Goal: Browse casually

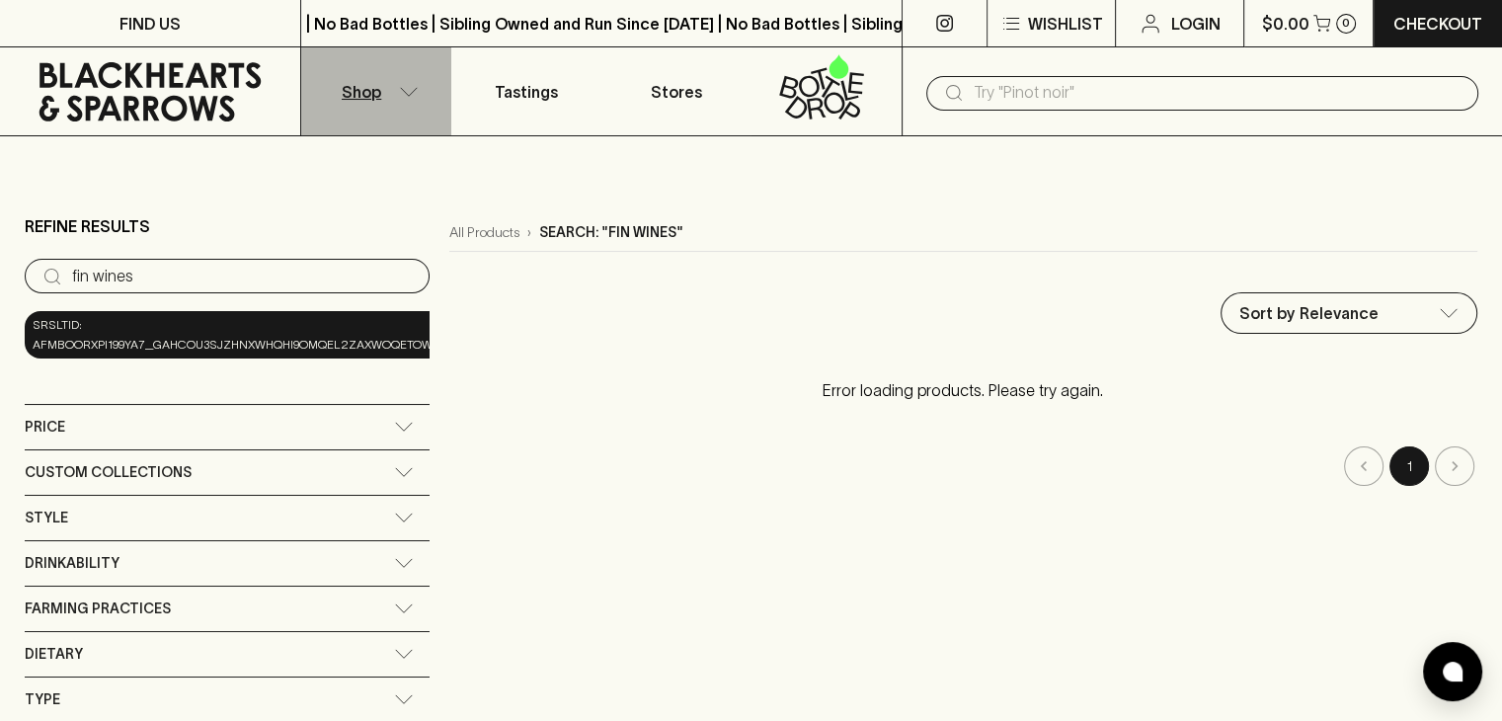
click at [406, 84] on button "Shop" at bounding box center [376, 91] width 150 height 88
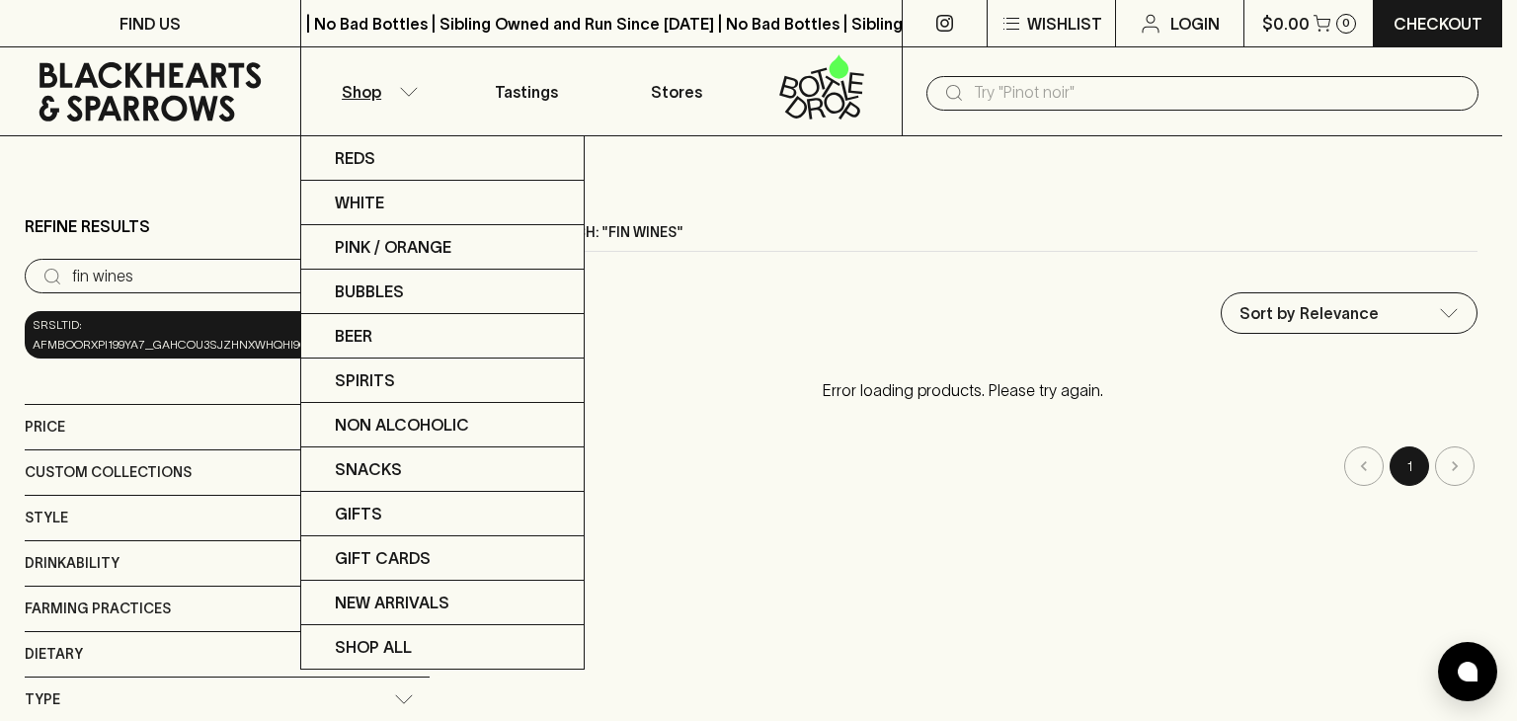
click at [190, 84] on div at bounding box center [758, 360] width 1517 height 721
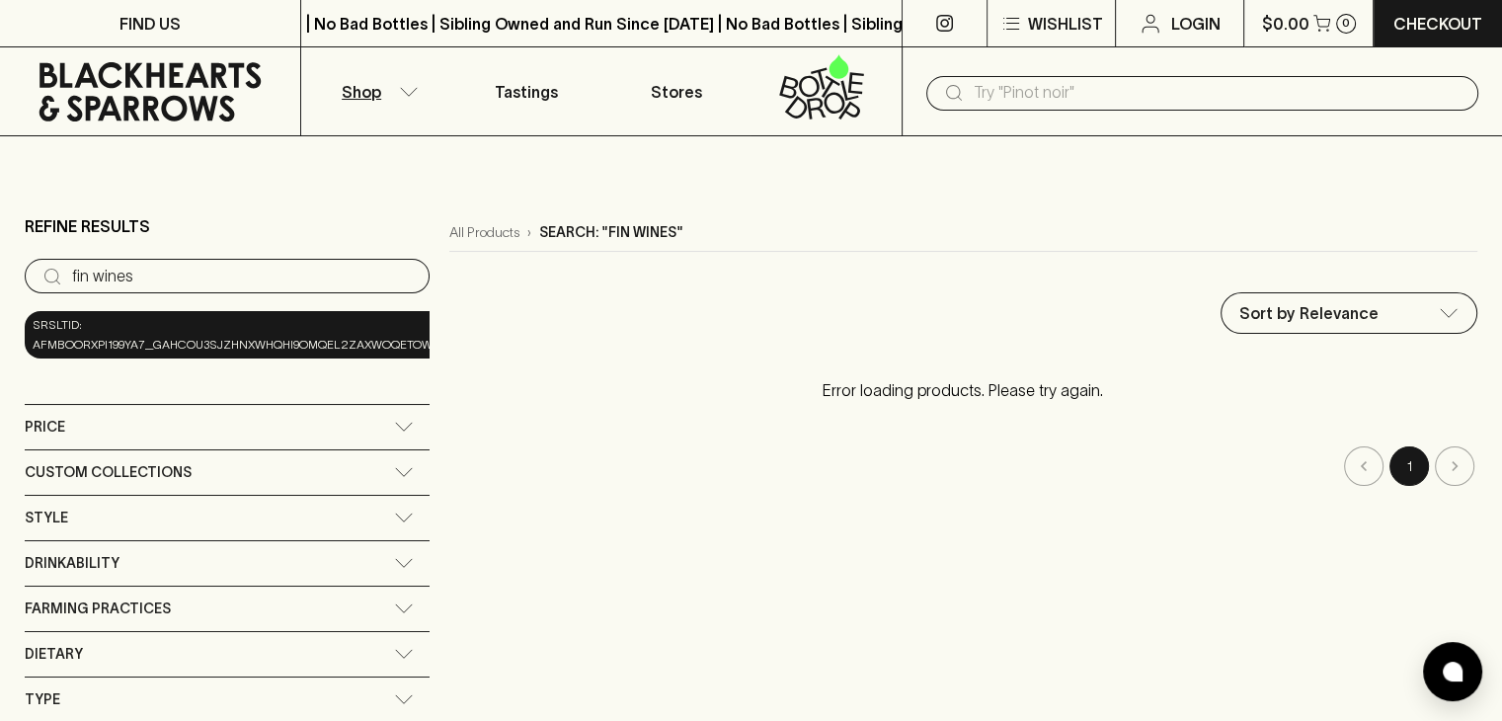
click at [178, 103] on icon at bounding box center [150, 91] width 271 height 59
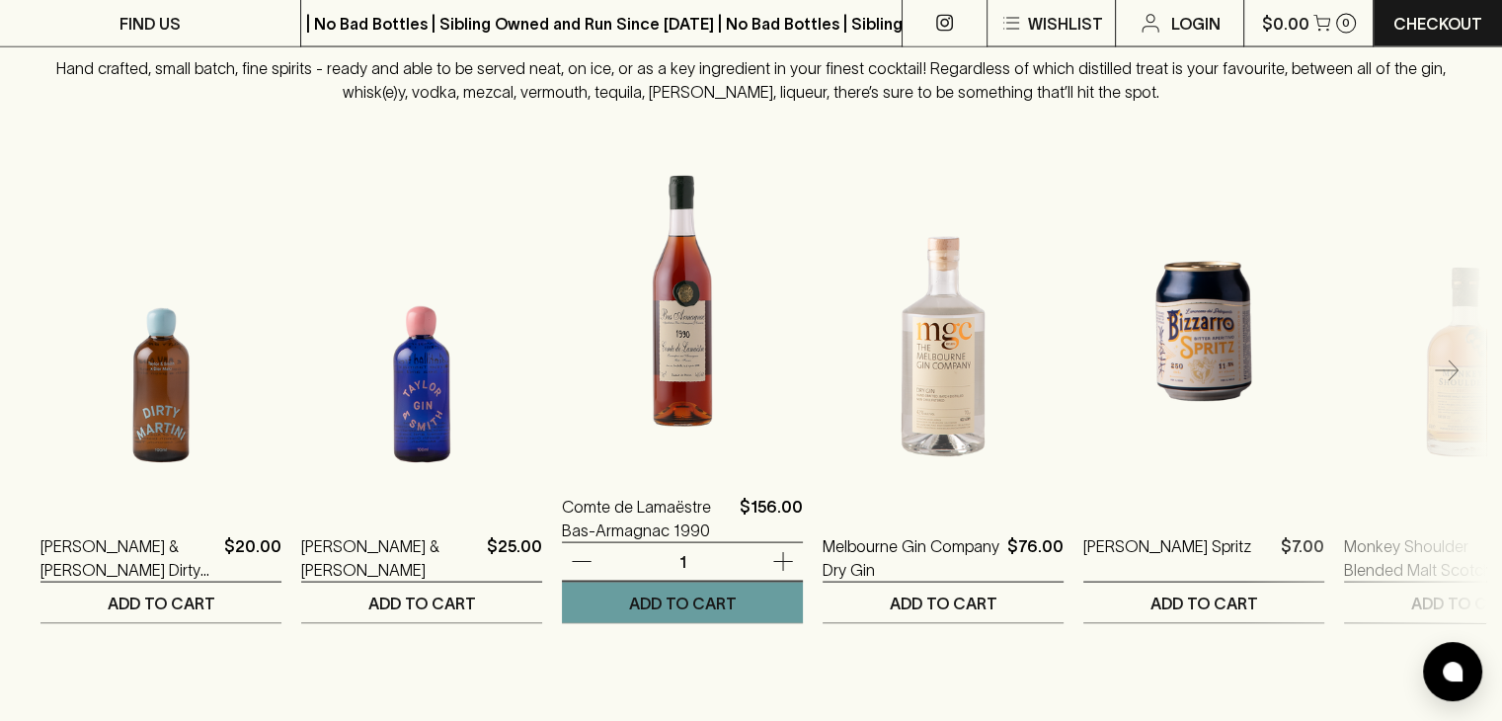
scroll to position [3937, 0]
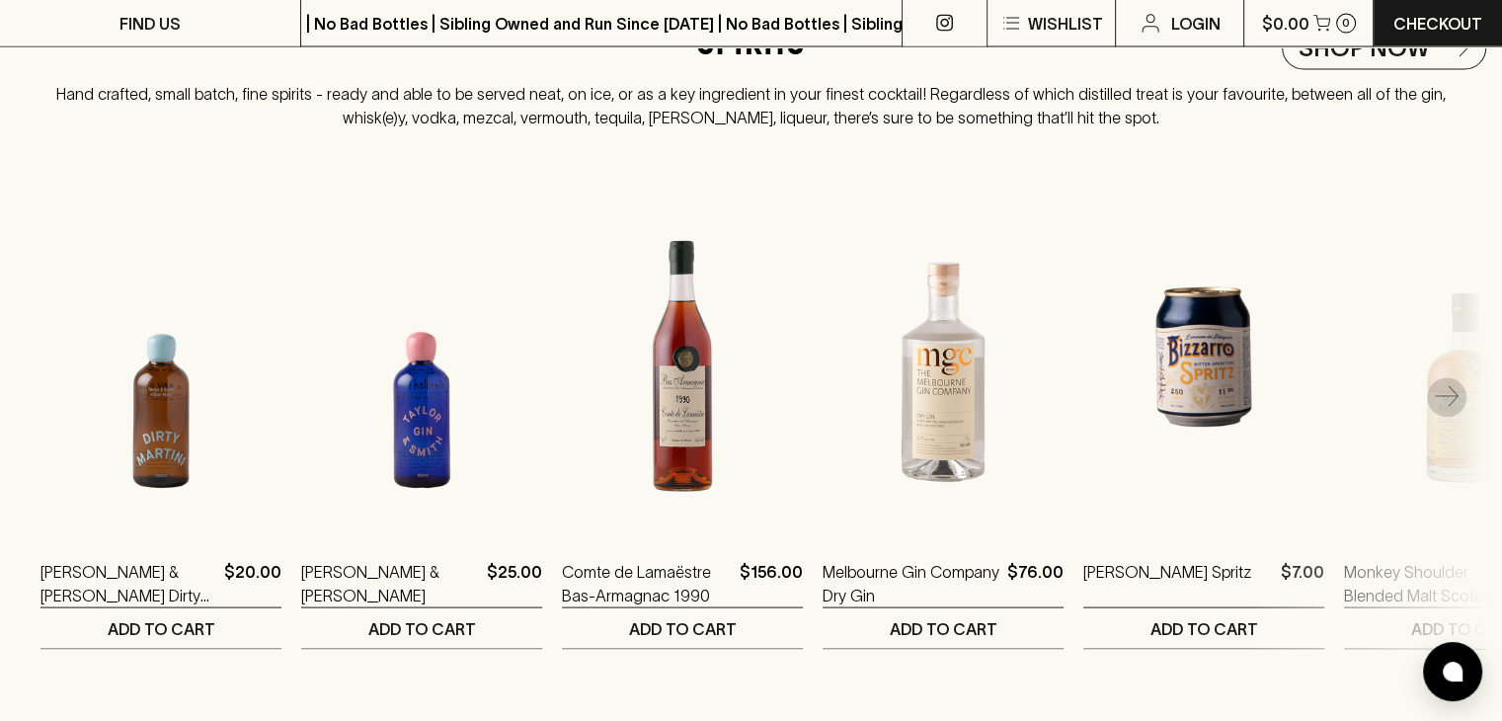
click at [1450, 408] on icon "button" at bounding box center [1447, 398] width 24 height 24
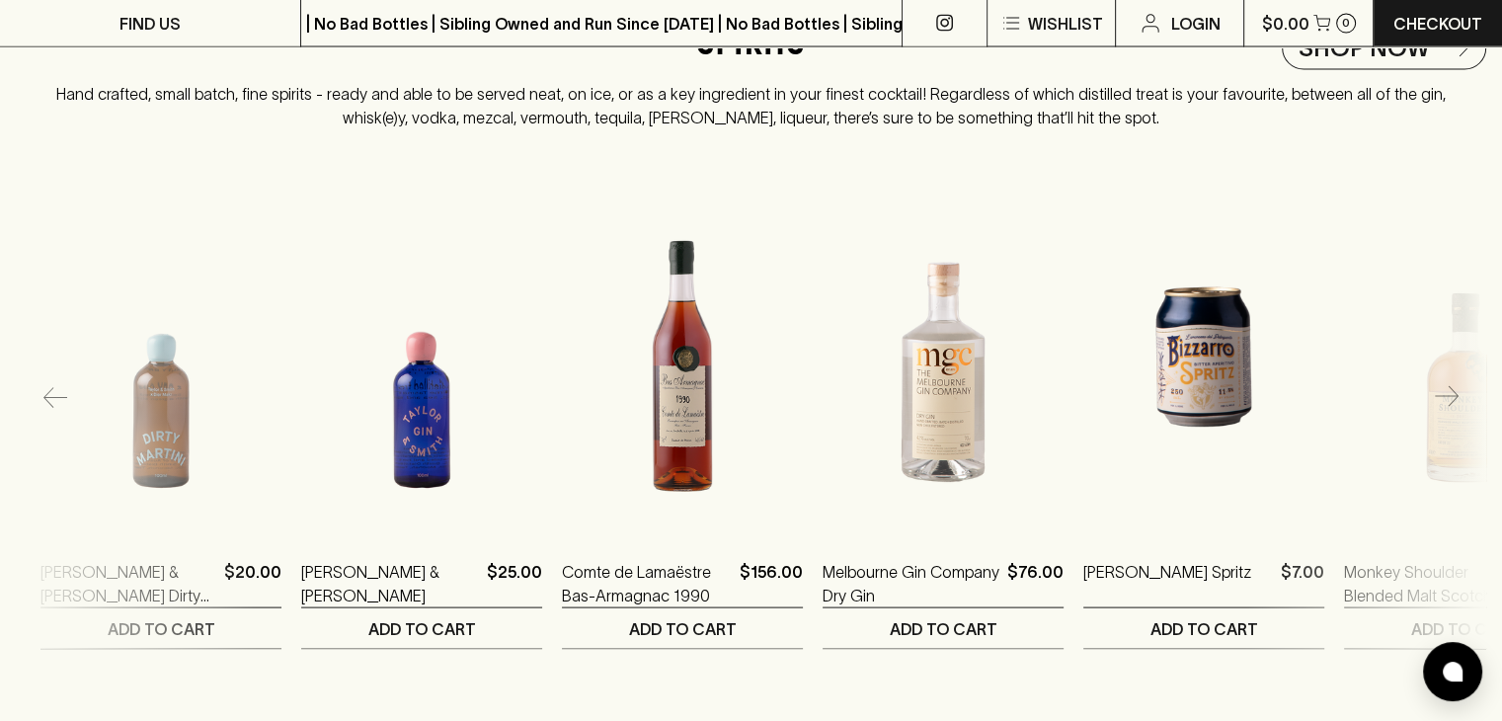
scroll to position [0, 261]
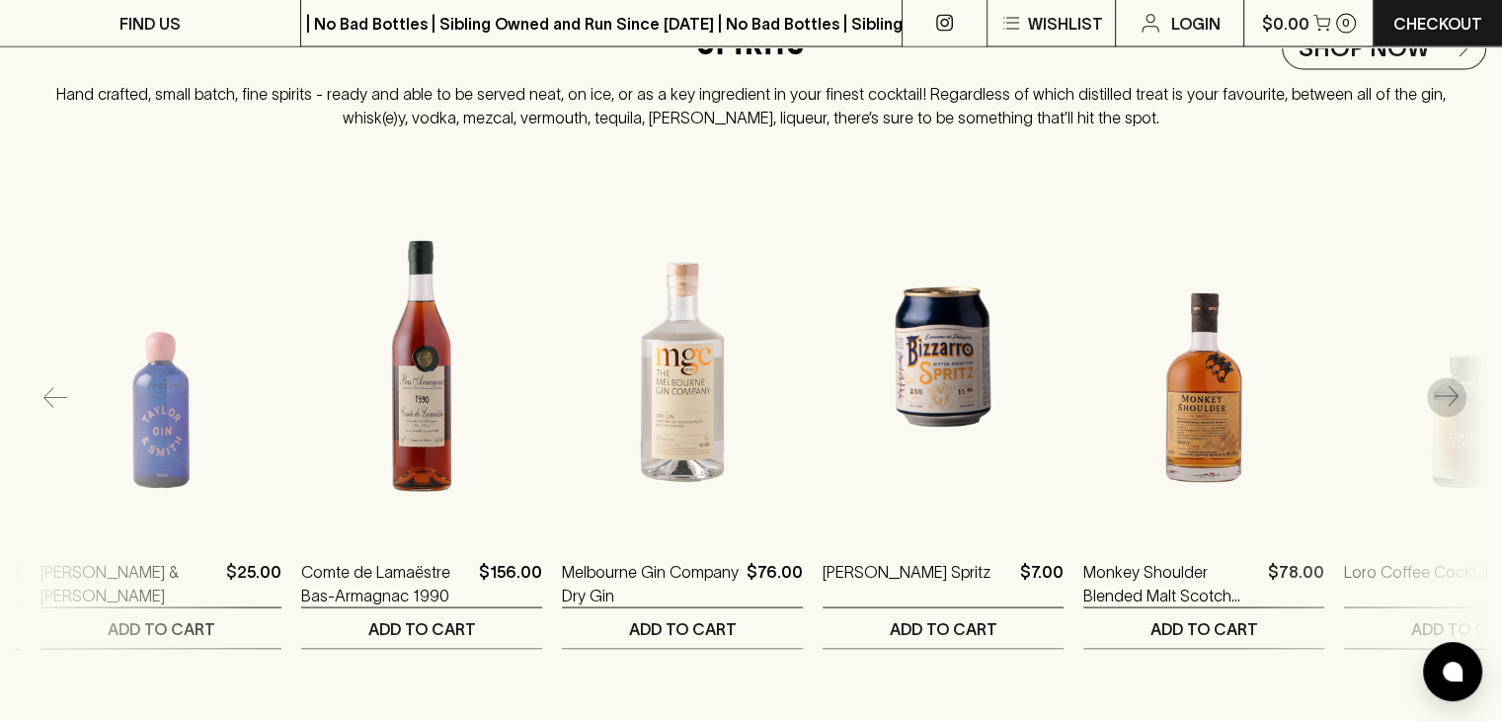
click at [1456, 410] on icon "button" at bounding box center [1447, 398] width 24 height 24
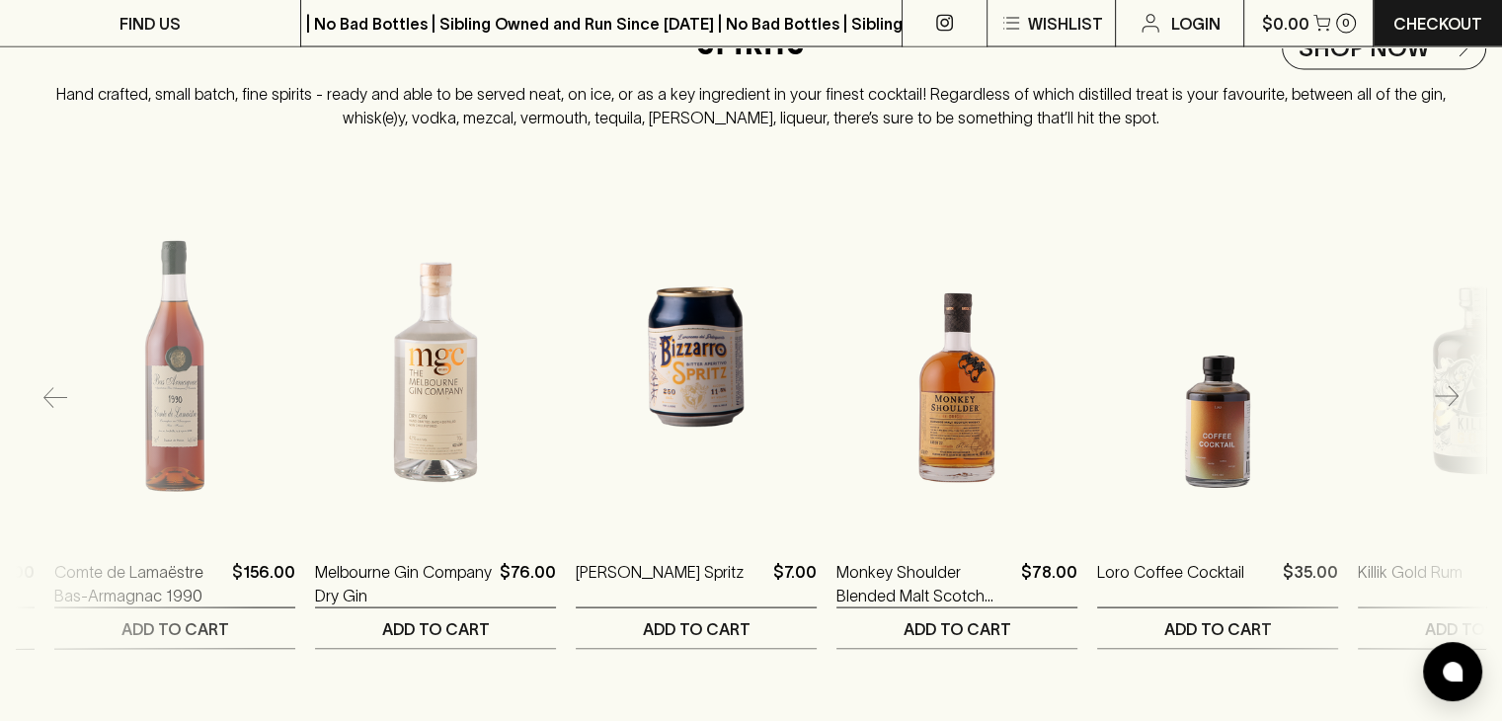
scroll to position [0, 522]
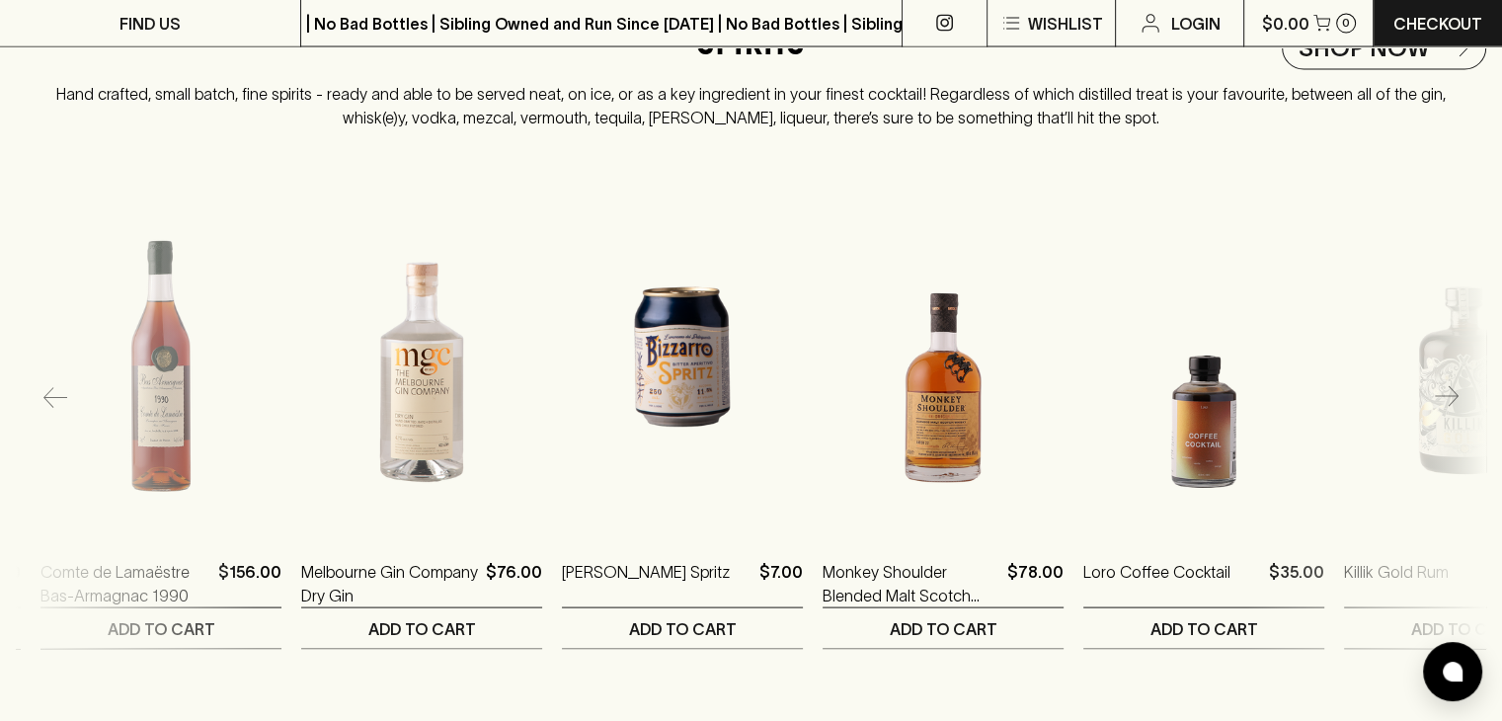
click at [1448, 408] on icon "button" at bounding box center [1447, 398] width 24 height 24
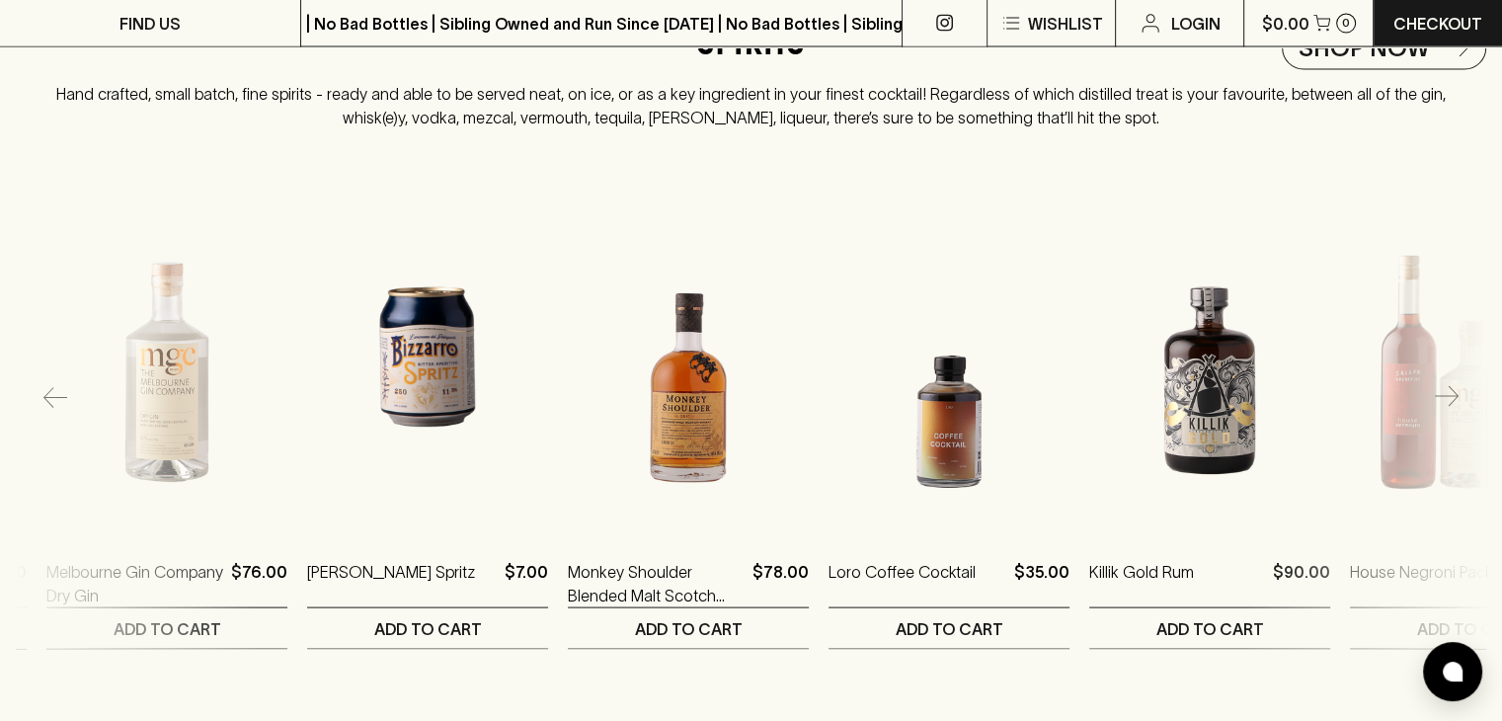
scroll to position [0, 782]
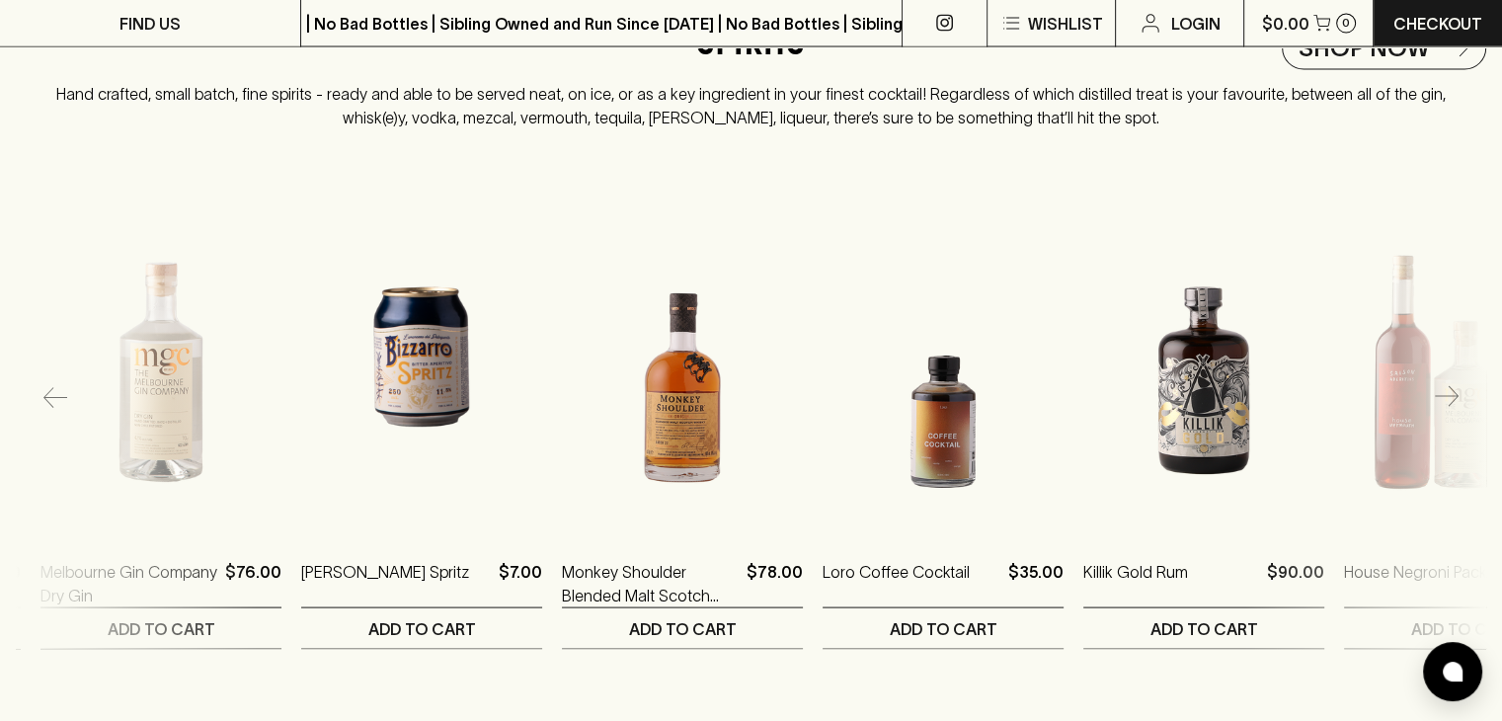
click at [1445, 418] on button "button" at bounding box center [1447, 398] width 40 height 40
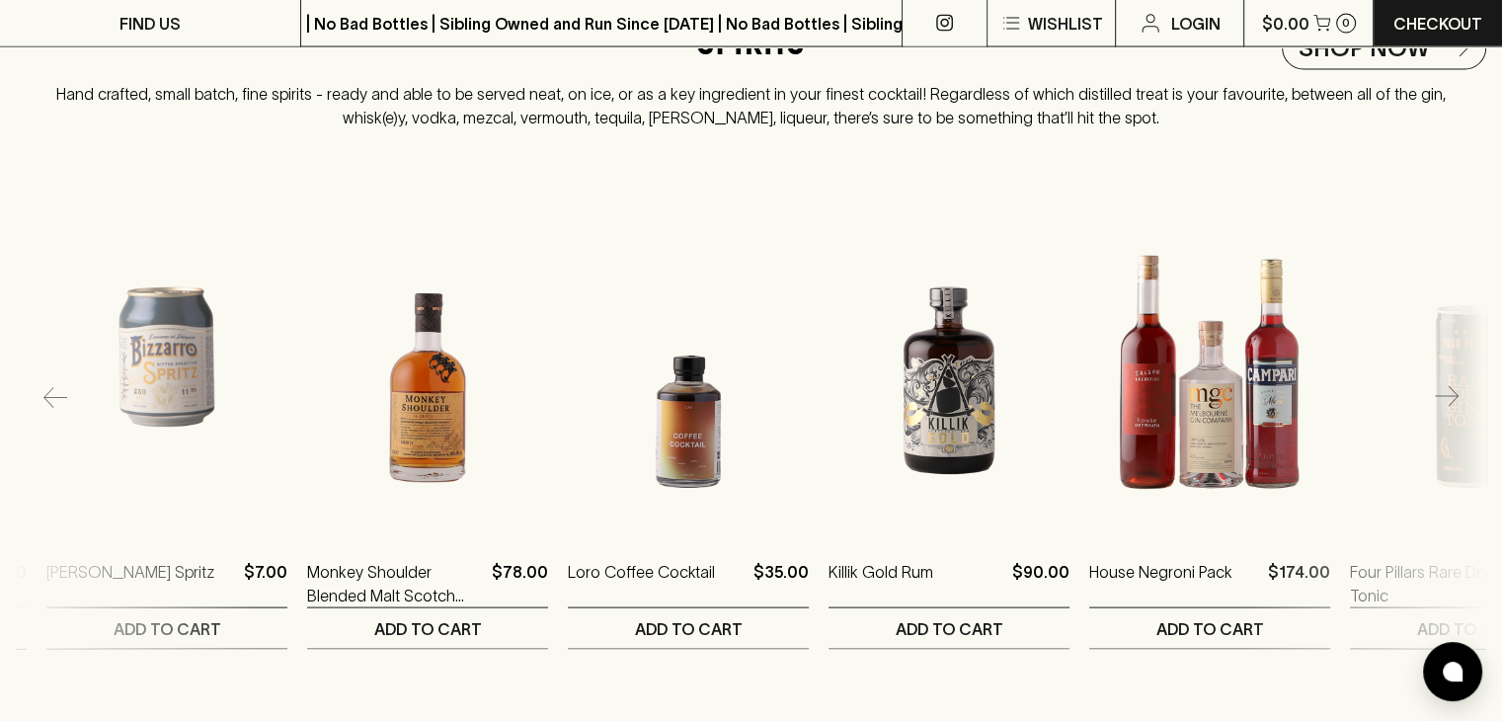
scroll to position [0, 1043]
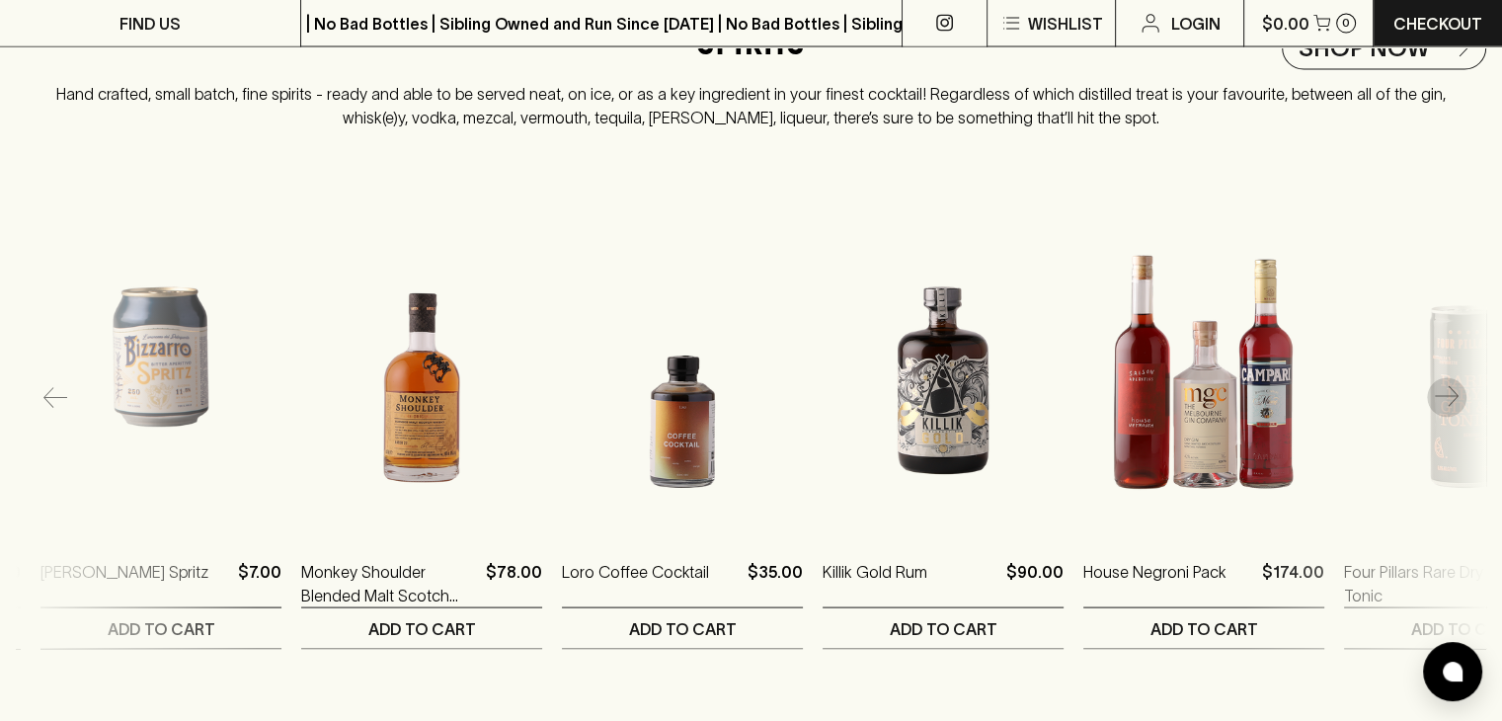
click at [1455, 410] on icon "button" at bounding box center [1447, 398] width 24 height 24
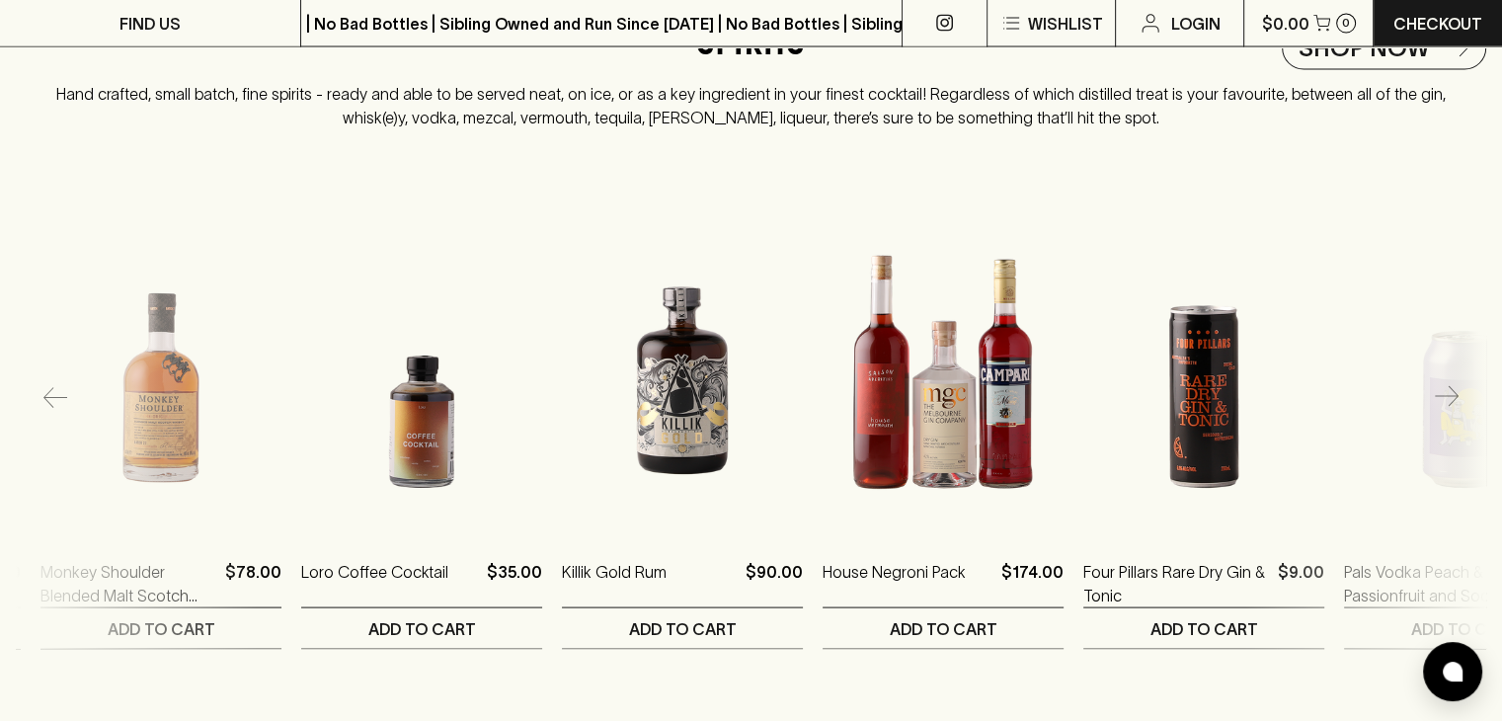
click at [1453, 410] on icon "button" at bounding box center [1447, 398] width 24 height 24
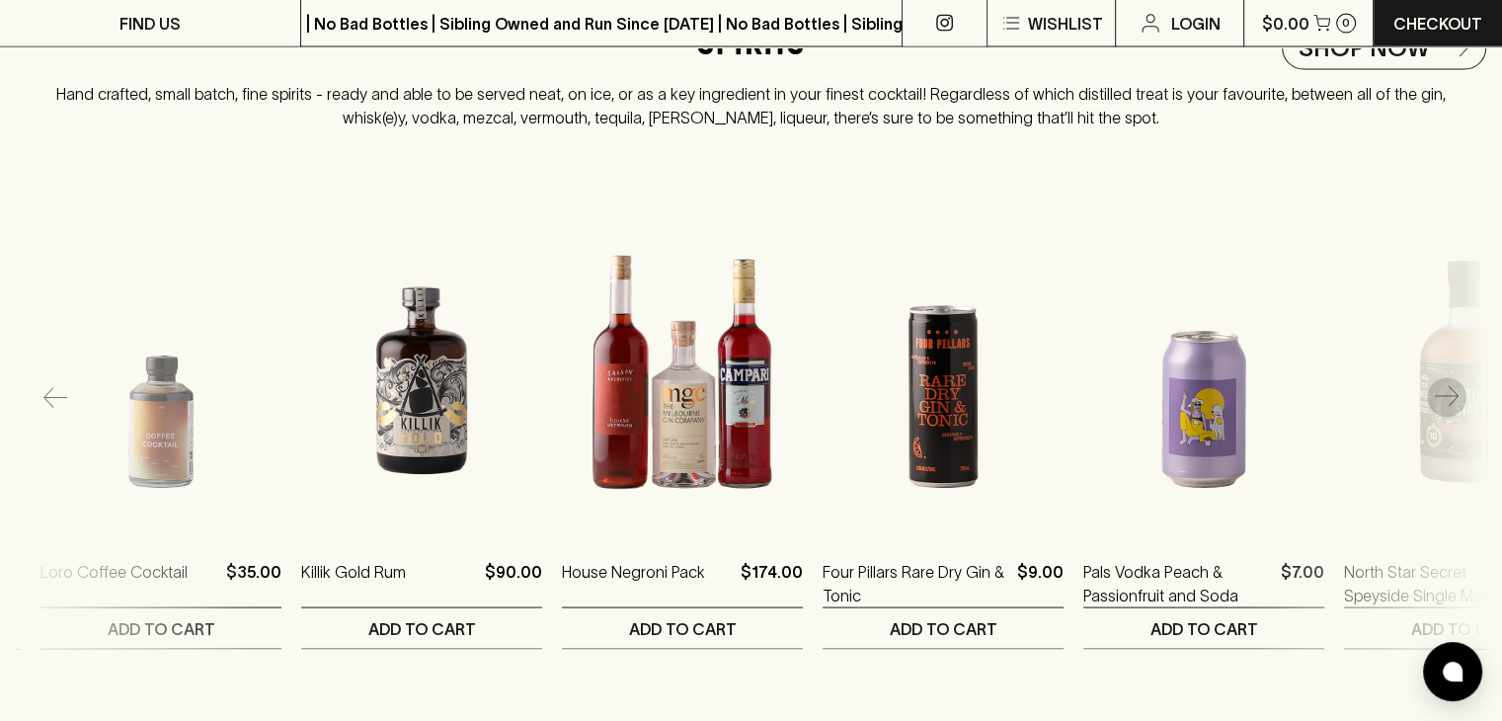
click at [1453, 410] on icon "button" at bounding box center [1447, 398] width 24 height 24
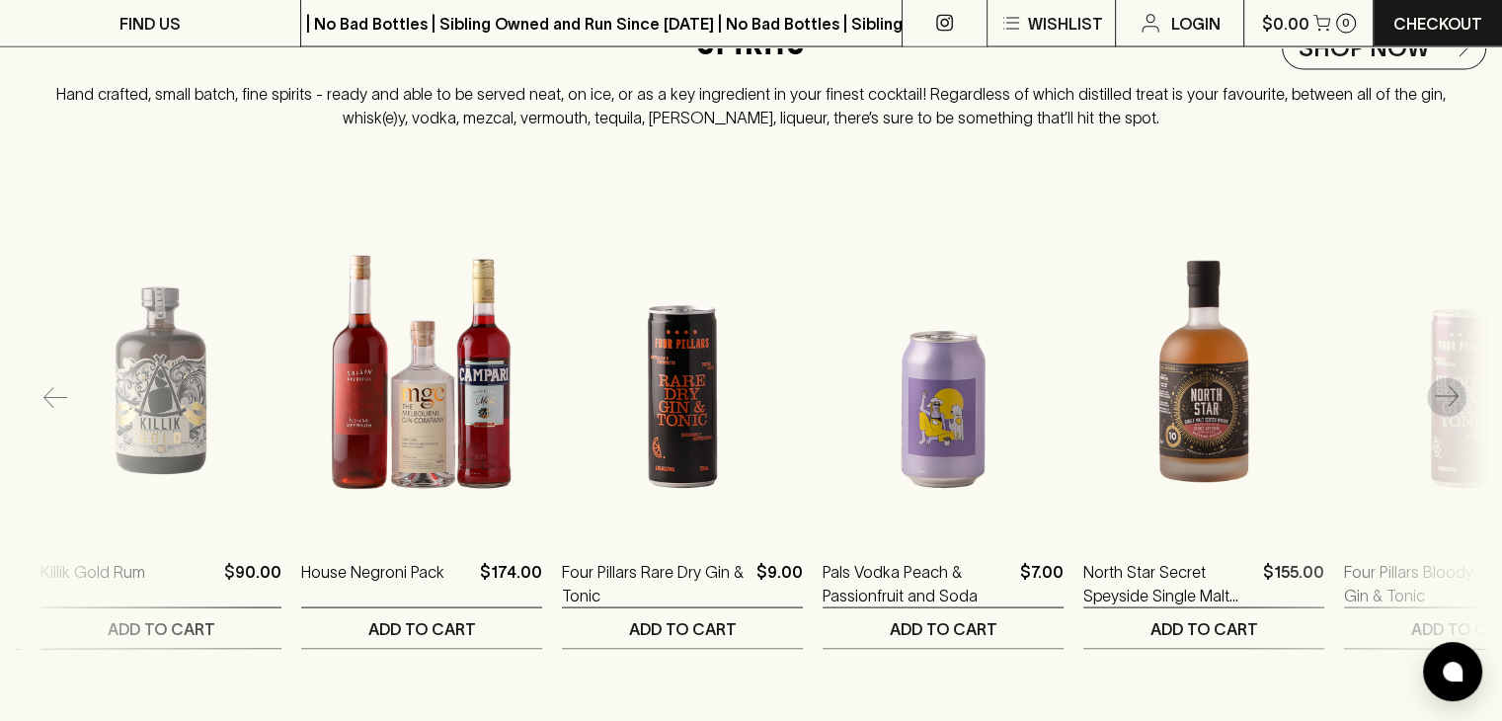
click at [1453, 410] on icon "button" at bounding box center [1447, 398] width 24 height 24
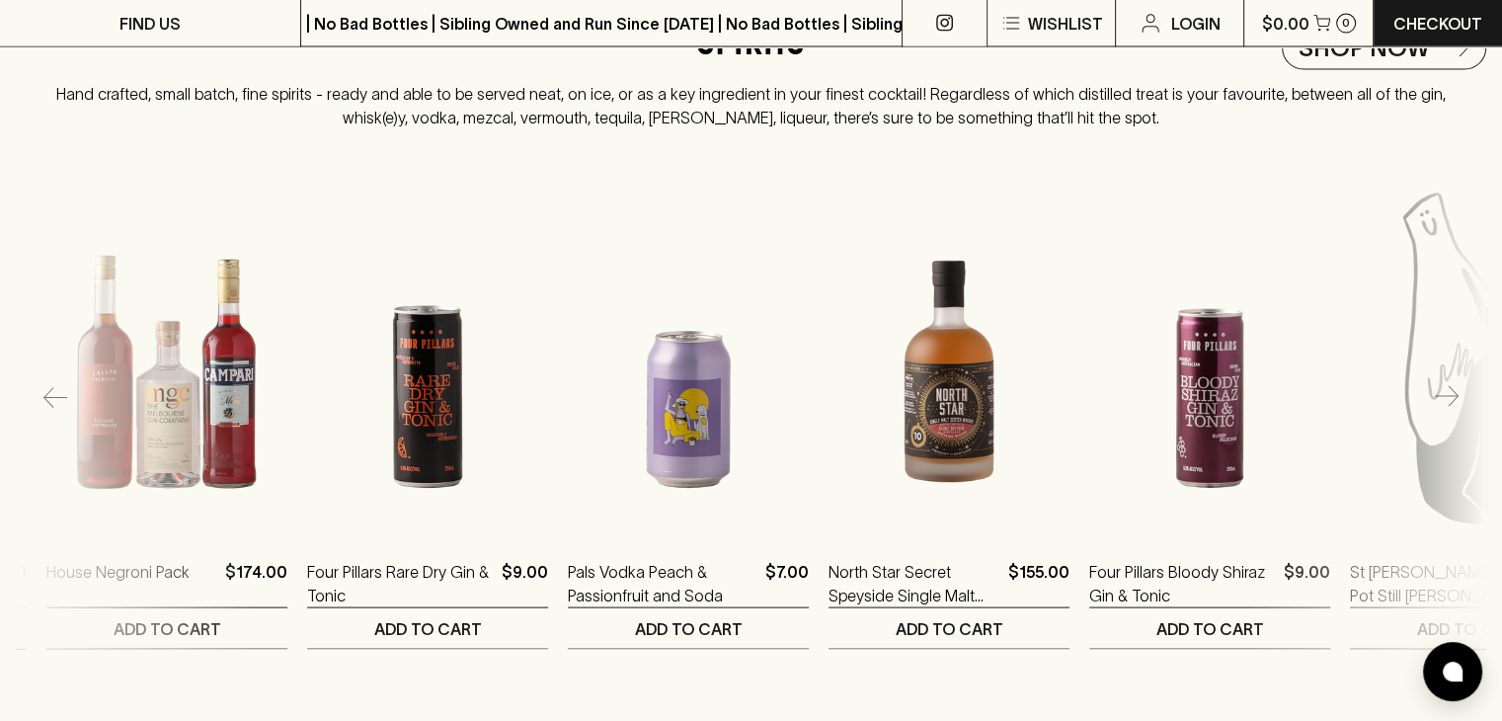
click at [1453, 410] on icon "button" at bounding box center [1447, 398] width 24 height 24
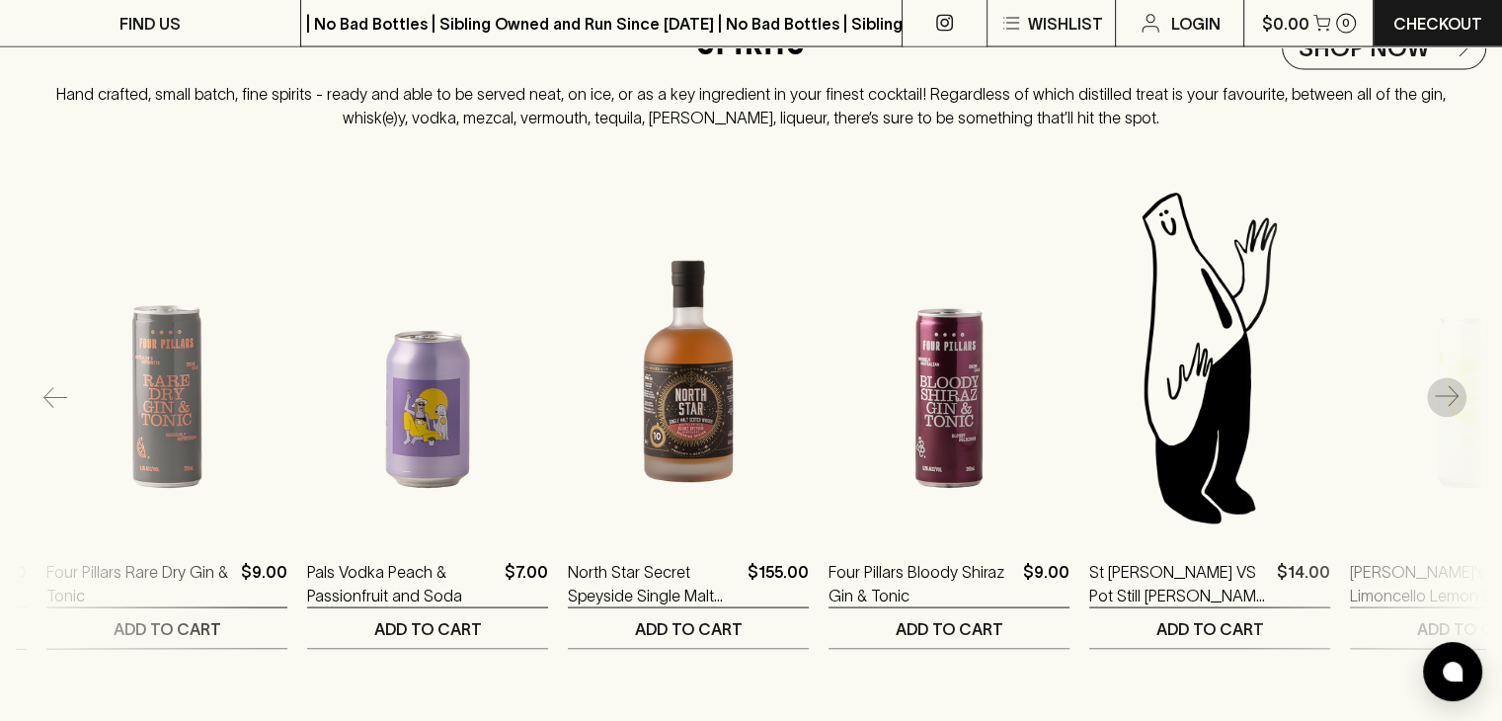
click at [1453, 410] on icon "button" at bounding box center [1447, 398] width 24 height 24
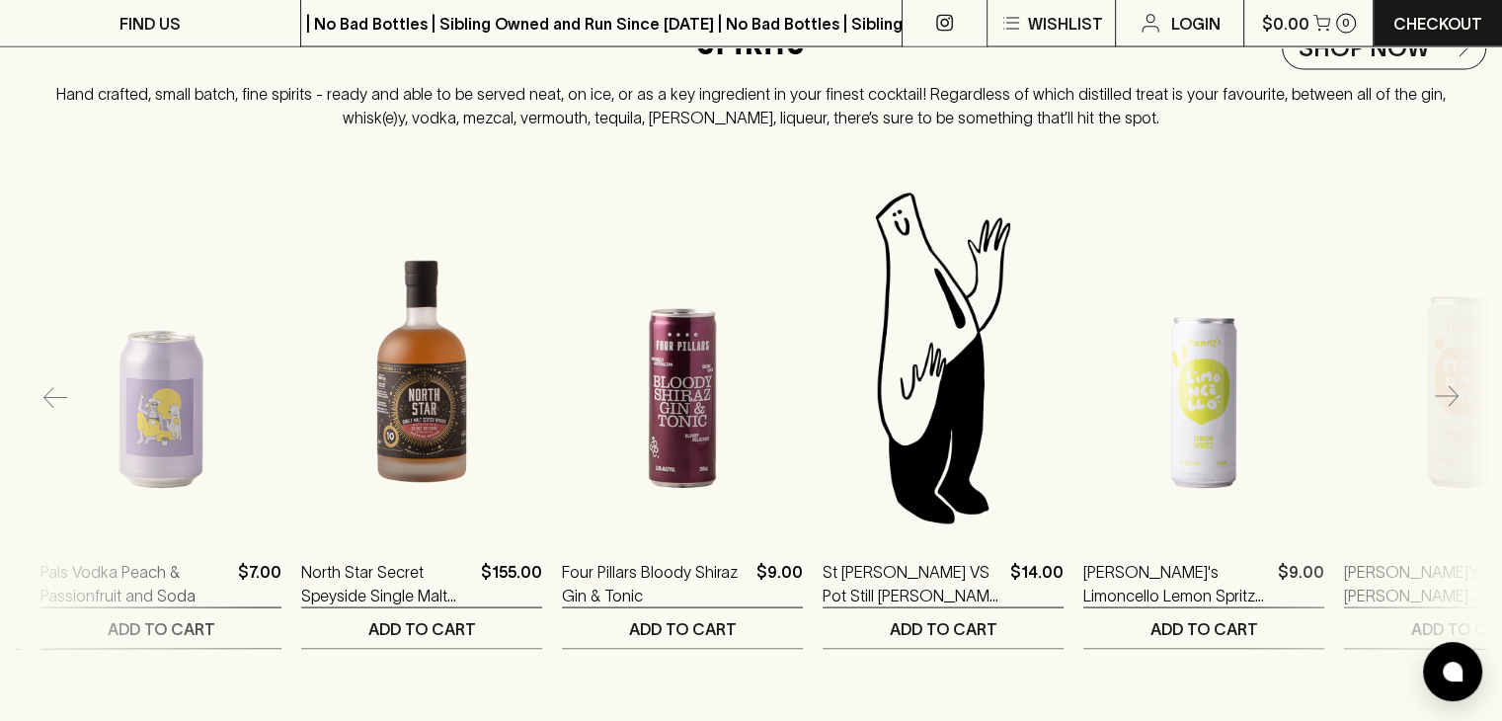
click at [1454, 410] on icon "button" at bounding box center [1447, 398] width 24 height 24
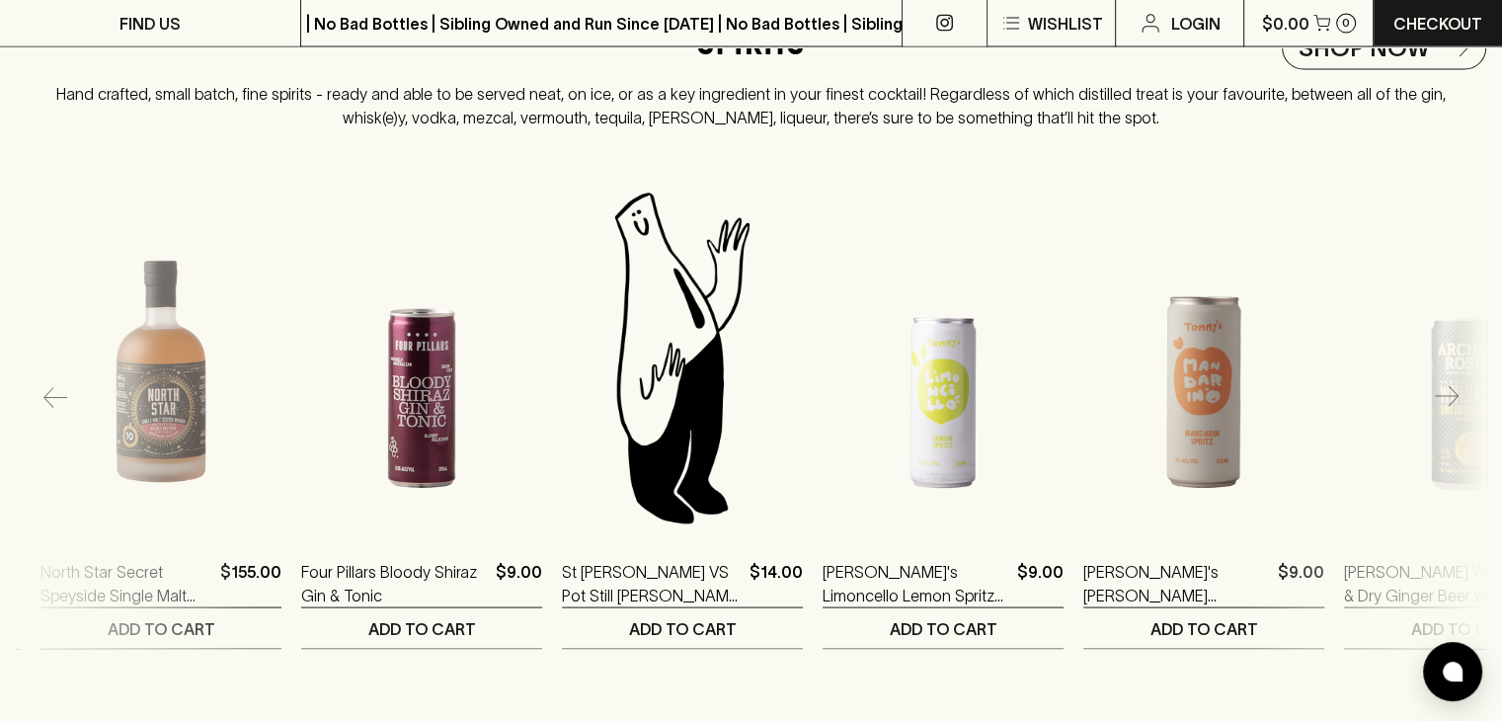
click at [1454, 410] on icon "button" at bounding box center [1447, 398] width 24 height 24
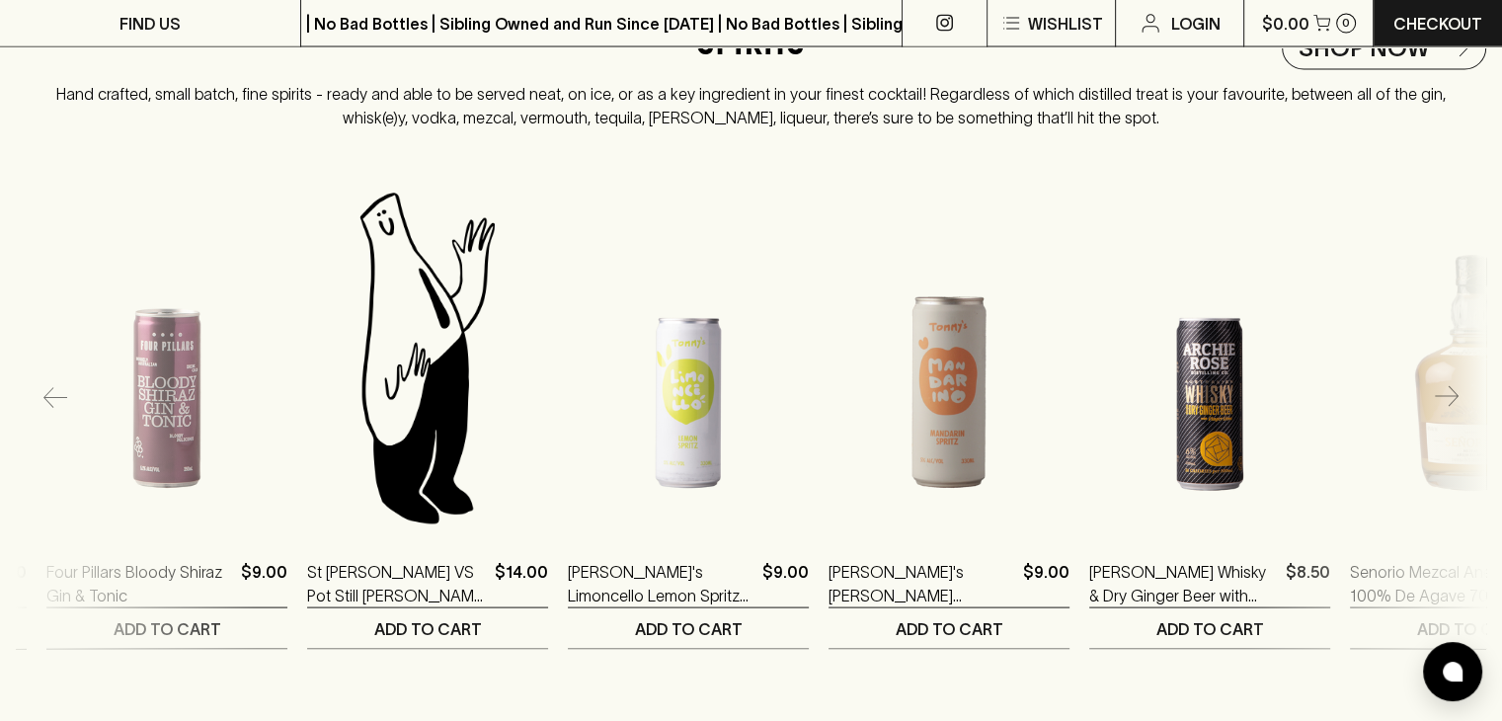
click at [1454, 410] on icon "button" at bounding box center [1447, 398] width 24 height 24
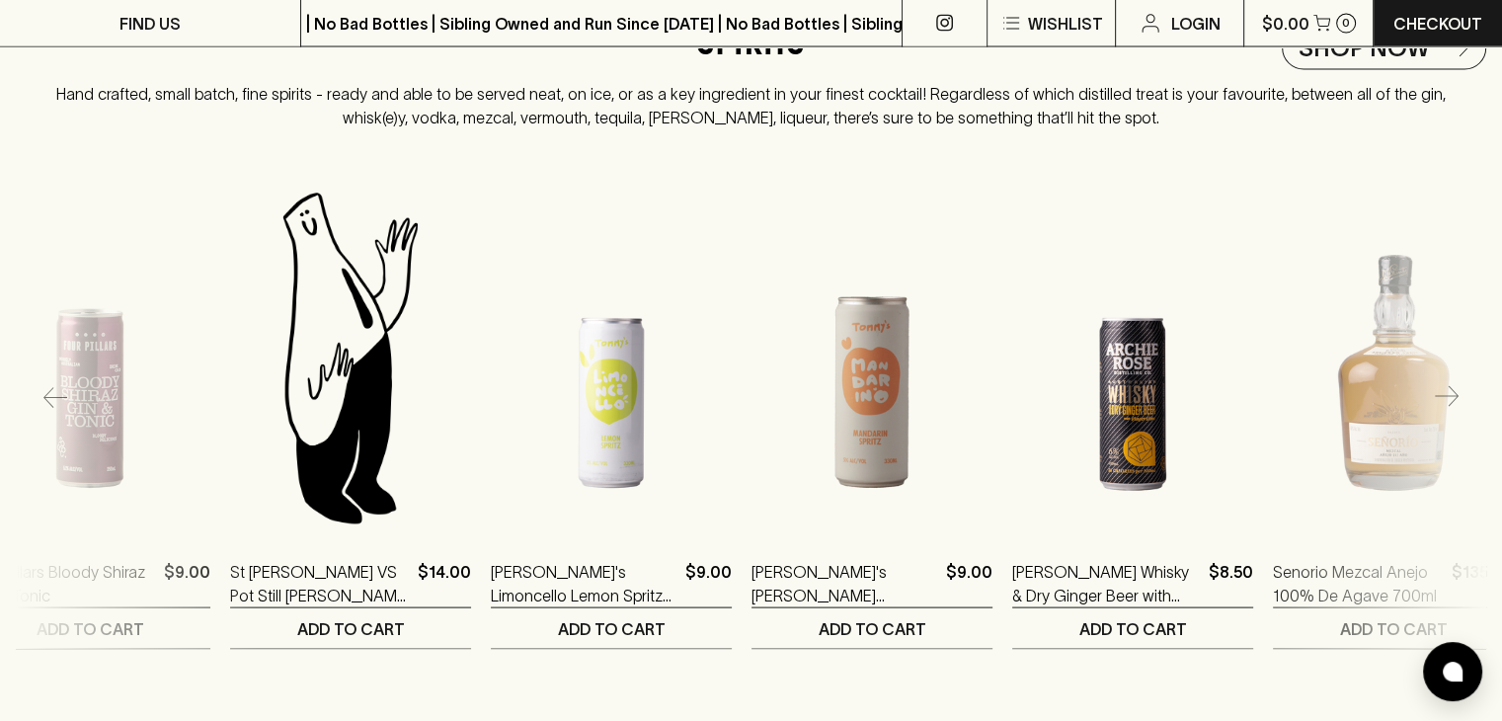
click at [1454, 410] on icon "button" at bounding box center [1447, 398] width 24 height 24
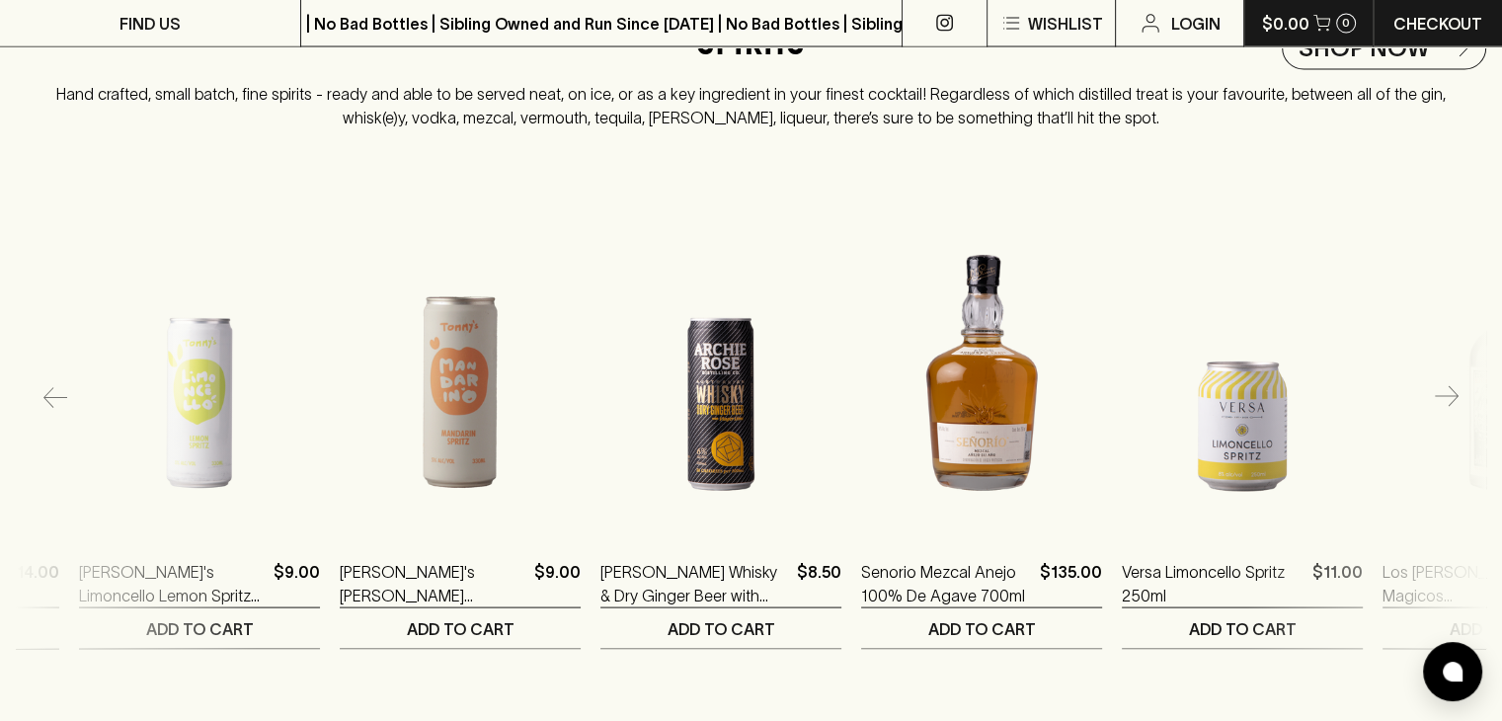
scroll to position [0, 3620]
